Goal: Navigation & Orientation: Find specific page/section

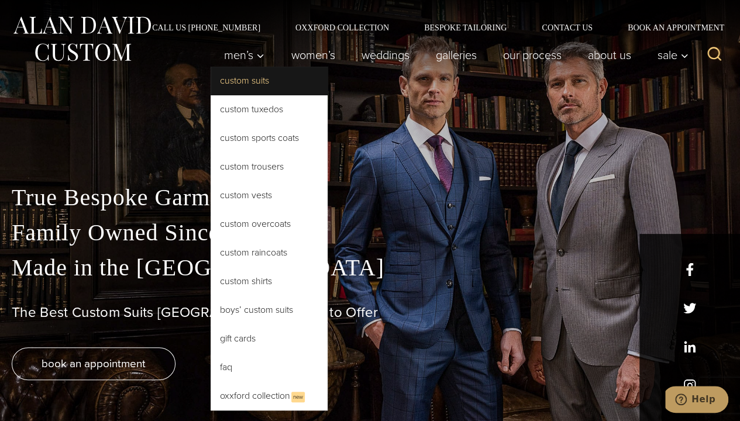
click at [253, 83] on link "Custom Suits" at bounding box center [269, 81] width 117 height 28
